Goal: Information Seeking & Learning: Learn about a topic

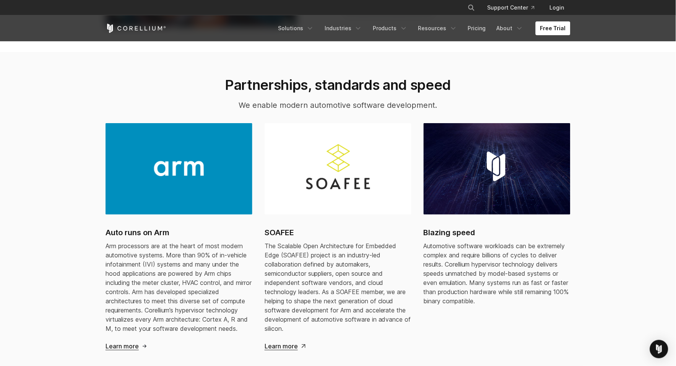
scroll to position [637, 0]
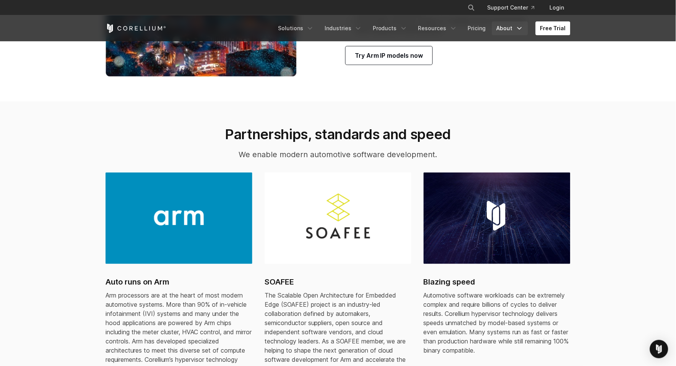
click at [511, 25] on link "About" at bounding box center [510, 28] width 36 height 14
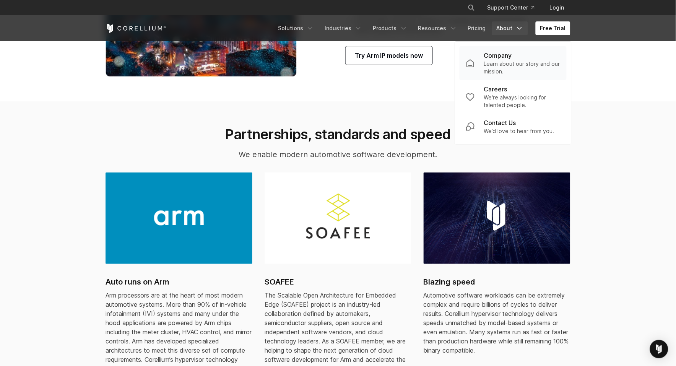
click at [502, 52] on p "Company" at bounding box center [498, 55] width 28 height 9
